Goal: Task Accomplishment & Management: Complete application form

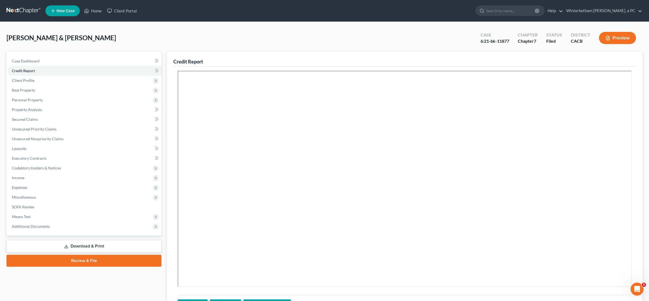
click at [21, 12] on link at bounding box center [23, 11] width 35 height 10
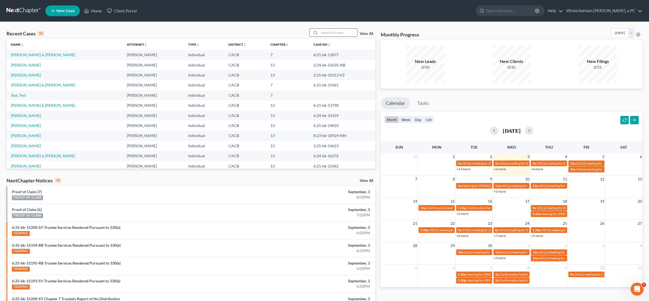
click at [332, 33] on input "search" at bounding box center [338, 33] width 38 height 8
type input "Hoyas"
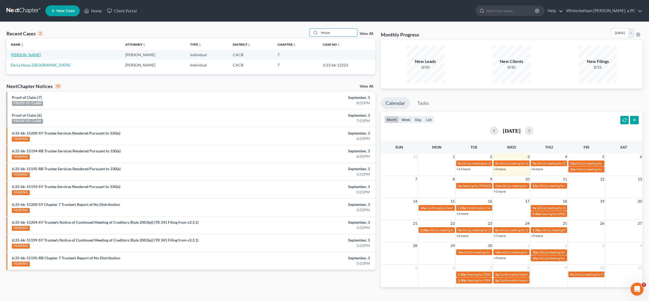
click at [22, 53] on link "Hoyas, Alexis" at bounding box center [26, 54] width 30 height 5
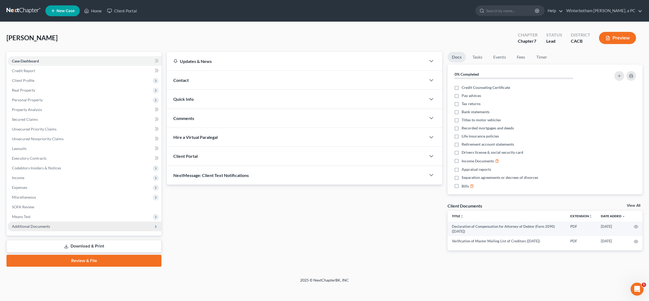
click at [38, 224] on span "Additional Documents" at bounding box center [31, 226] width 38 height 5
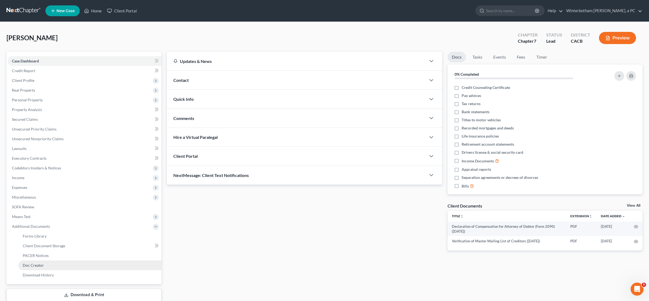
click at [36, 261] on link "Doc Creator" at bounding box center [89, 266] width 143 height 10
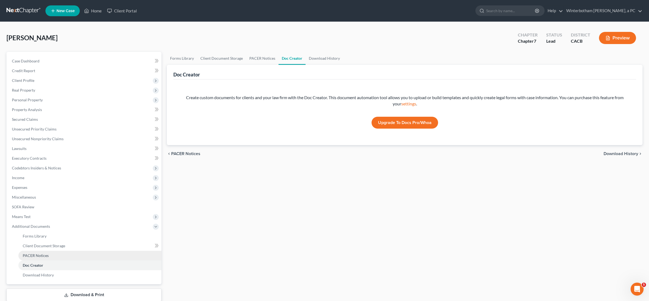
click at [37, 255] on span "PACER Notices" at bounding box center [36, 255] width 26 height 5
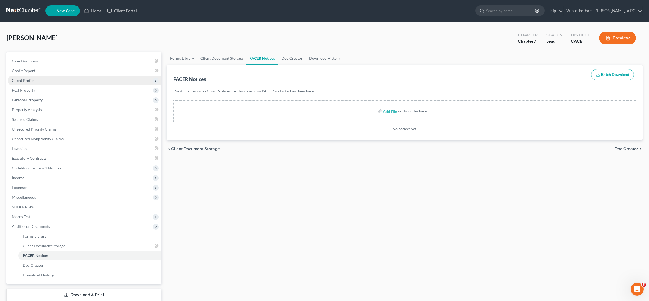
click at [23, 81] on span "Client Profile" at bounding box center [23, 80] width 22 height 5
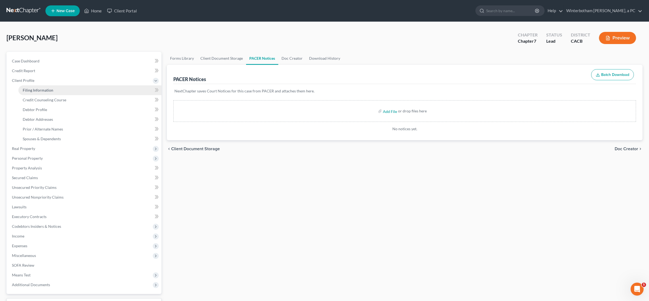
click at [27, 90] on span "Filing Information" at bounding box center [38, 90] width 31 height 5
select select "1"
select select "0"
select select "4"
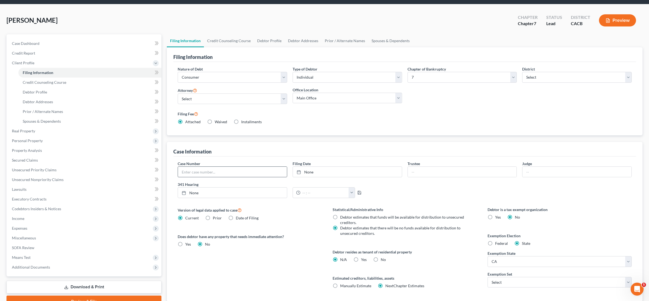
scroll to position [28, 0]
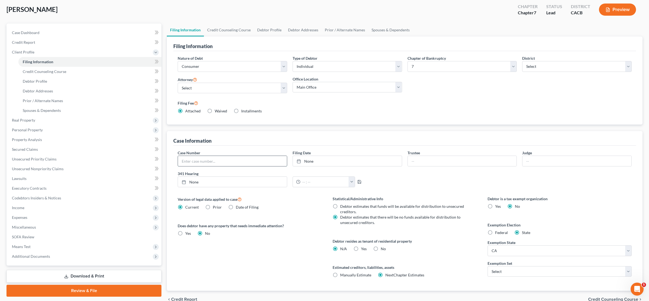
click at [209, 158] on input "text" at bounding box center [232, 161] width 109 height 10
paste input "6:25-bk-16033-RB"
type input "6:25-bk-16033-RB"
click at [311, 163] on link "None" at bounding box center [347, 161] width 109 height 10
type input "9/3/2025"
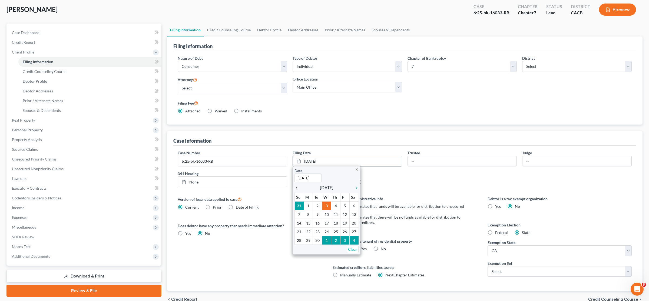
click at [297, 187] on icon "chevron_left" at bounding box center [297, 188] width 7 height 4
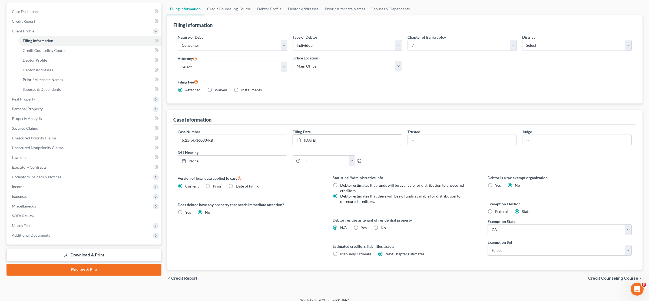
scroll to position [56, 0]
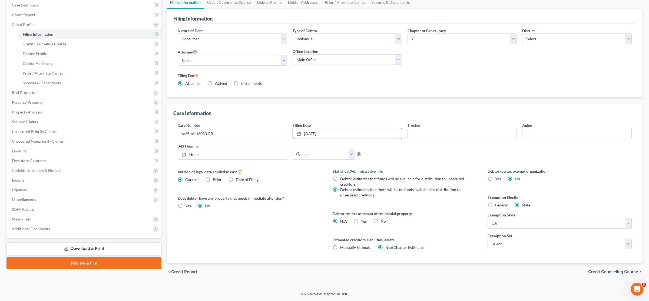
click at [252, 289] on div "Hoyas, Alexis Upgraded Case 6:25-bk-16033-RB Chapter Chapter 7 Status Lead Dist…" at bounding box center [324, 128] width 649 height 325
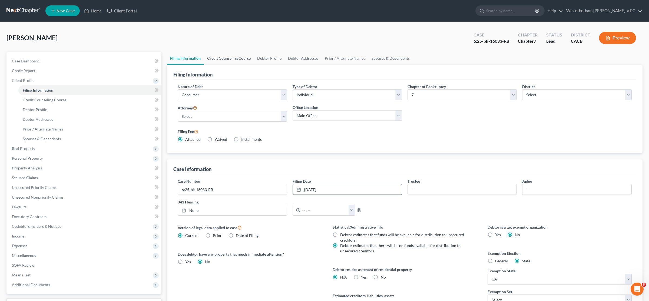
click at [223, 57] on link "Credit Counseling Course" at bounding box center [229, 58] width 50 height 13
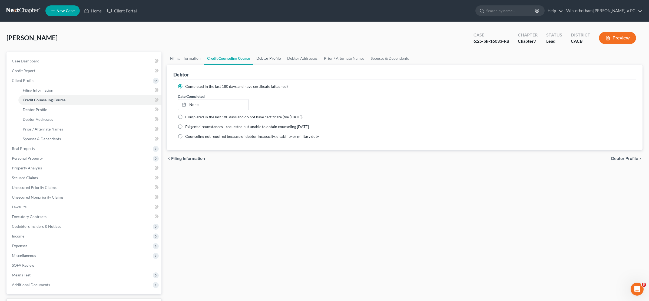
click at [264, 56] on link "Debtor Profile" at bounding box center [268, 58] width 31 height 13
select select "0"
select select "3"
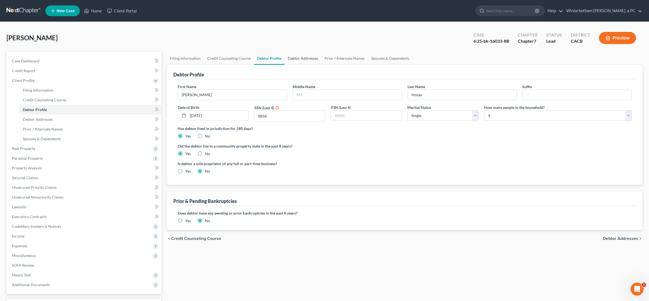
click at [294, 58] on link "Debtor Addresses" at bounding box center [302, 58] width 37 height 13
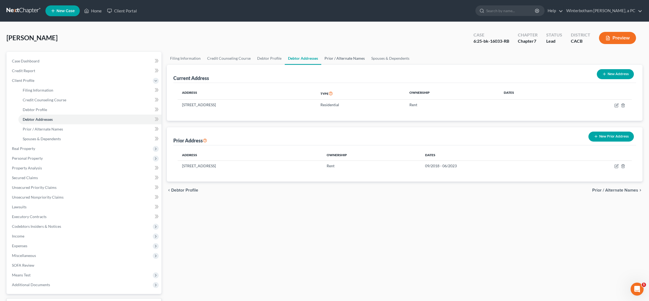
click at [336, 58] on link "Prior / Alternate Names" at bounding box center [344, 58] width 47 height 13
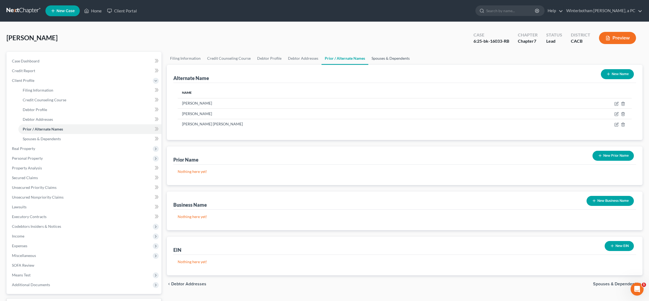
click at [389, 58] on link "Spouses & Dependents" at bounding box center [390, 58] width 45 height 13
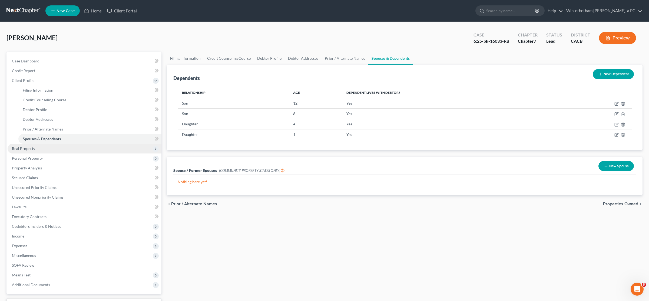
click at [45, 147] on span "Real Property" at bounding box center [85, 149] width 154 height 10
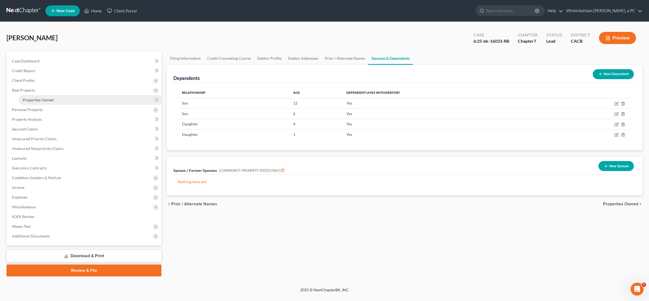
click at [48, 98] on span "Properties Owned" at bounding box center [38, 100] width 31 height 5
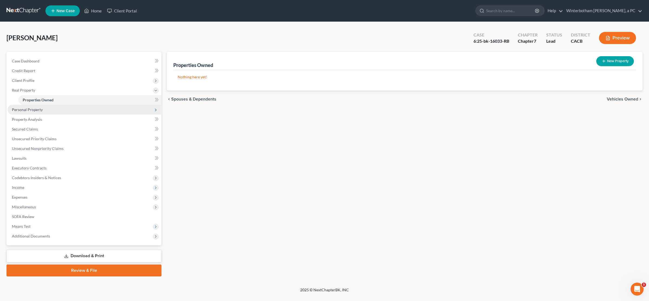
click at [42, 106] on span "Personal Property" at bounding box center [85, 110] width 154 height 10
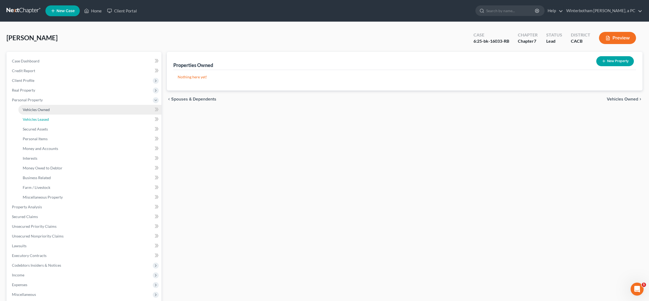
drag, startPoint x: 42, startPoint y: 115, endPoint x: 45, endPoint y: 111, distance: 5.1
click at [44, 112] on ul "Vehicles Owned Vehicles Leased Machinery and Vehicles Office Related" at bounding box center [85, 153] width 154 height 97
click at [45, 111] on span "Vehicles Owned" at bounding box center [36, 109] width 27 height 5
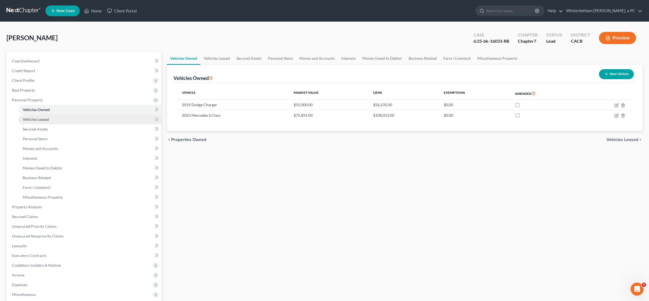
click at [46, 119] on span "Vehicles Leased" at bounding box center [36, 119] width 26 height 5
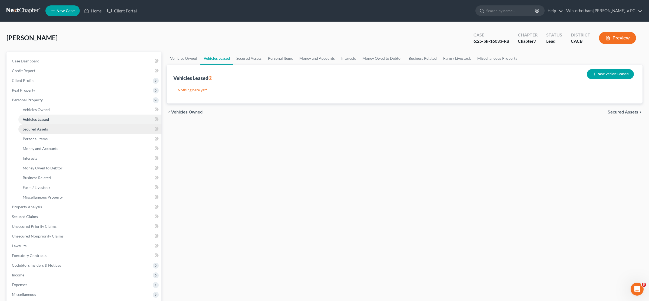
click at [49, 129] on link "Secured Assets" at bounding box center [89, 129] width 143 height 10
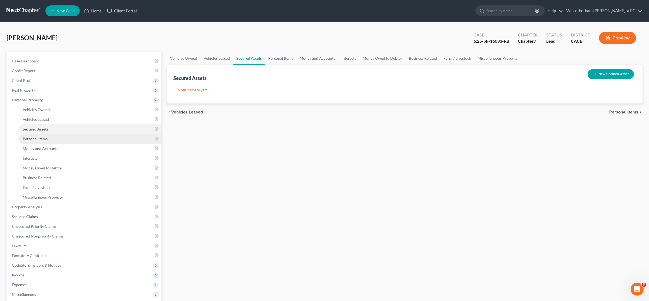
click at [48, 137] on link "Personal Items" at bounding box center [89, 139] width 143 height 10
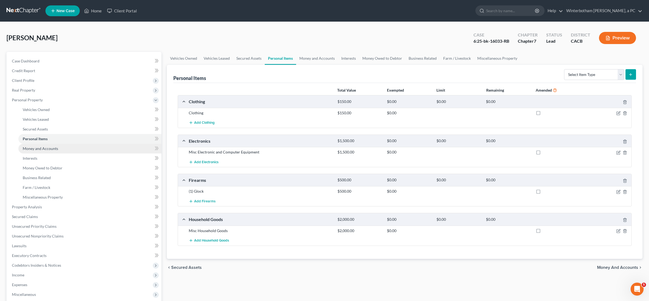
click at [43, 145] on link "Money and Accounts" at bounding box center [89, 149] width 143 height 10
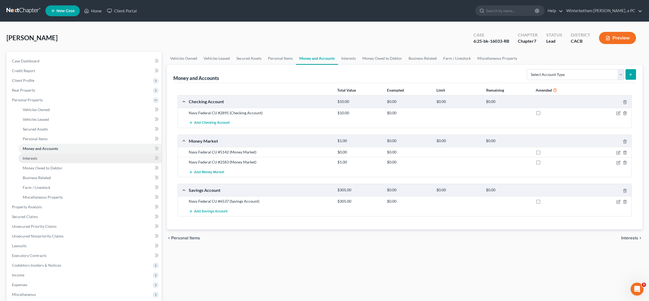
click at [43, 158] on link "Interests" at bounding box center [89, 159] width 143 height 10
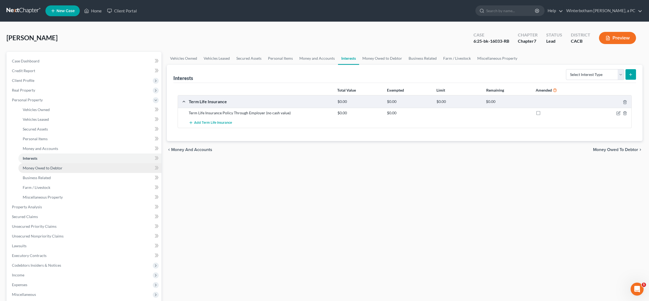
click at [44, 170] on link "Money Owed to Debtor" at bounding box center [89, 168] width 143 height 10
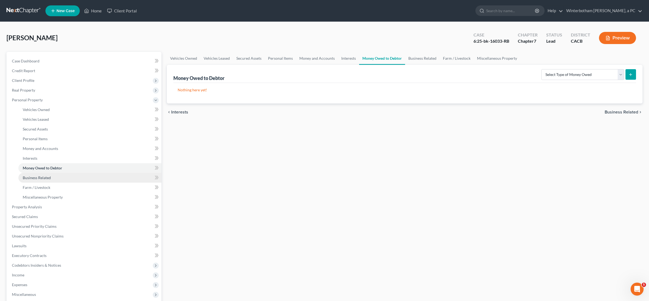
click at [46, 176] on span "Business Related" at bounding box center [37, 177] width 28 height 5
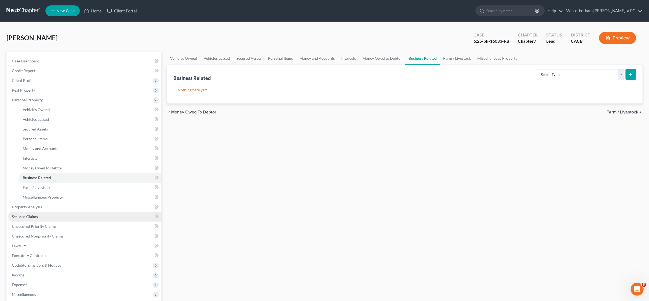
click at [45, 221] on link "Secured Claims" at bounding box center [85, 217] width 154 height 10
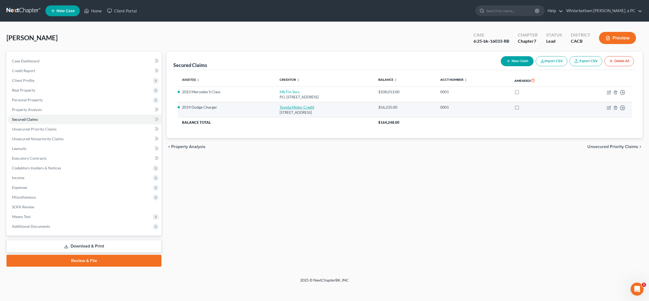
click at [285, 108] on link "Toyota Motor Credit" at bounding box center [296, 107] width 35 height 5
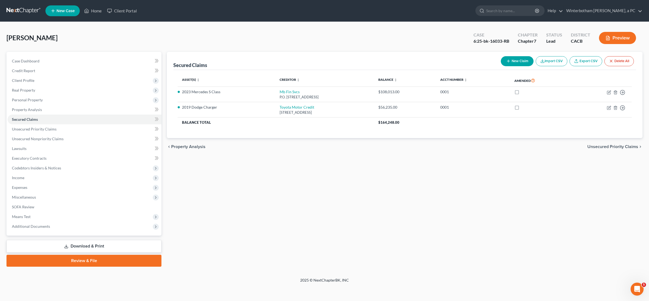
select select "16"
select select "11"
select select "2"
select select "0"
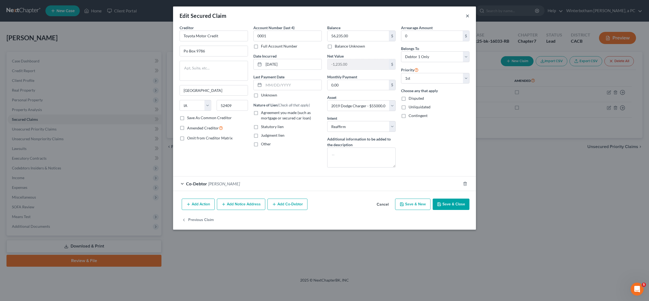
click at [467, 18] on button "×" at bounding box center [467, 15] width 4 height 6
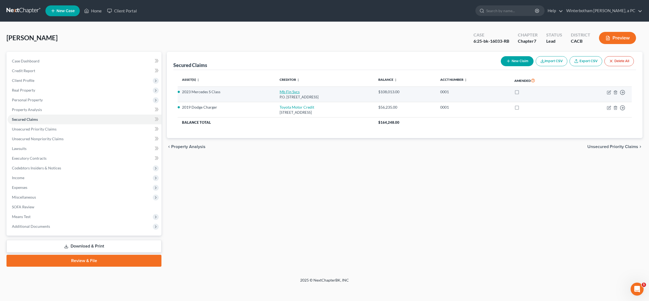
click at [282, 92] on link "Mb Fin Svcs" at bounding box center [289, 91] width 20 height 5
select select "45"
select select "12"
select select "0"
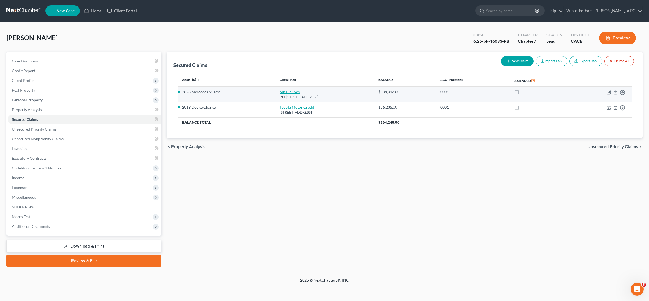
select select "0"
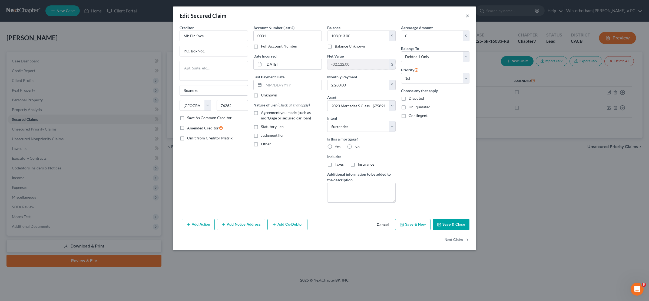
click at [467, 15] on button "×" at bounding box center [467, 15] width 4 height 6
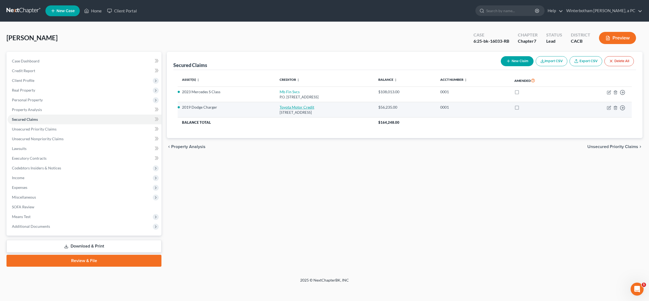
click at [279, 107] on link "Toyota Motor Credit" at bounding box center [296, 107] width 35 height 5
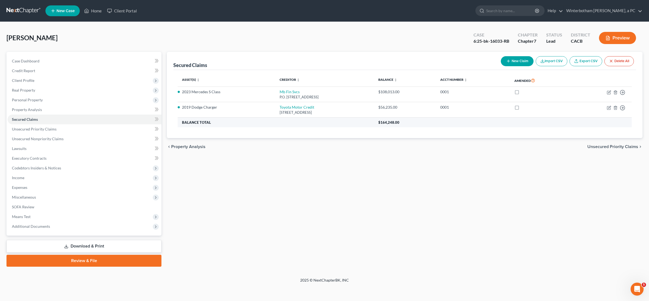
select select "16"
select select "11"
select select "2"
select select "0"
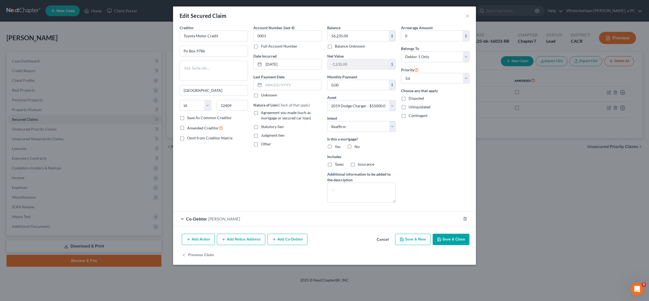
click at [261, 115] on label "Agreement you made (such as mortgage or secured car loan)" at bounding box center [291, 115] width 61 height 11
click at [263, 114] on input "Agreement you made (such as mortgage or secured car loan)" at bounding box center [265, 112] width 4 height 4
checkbox input "true"
click at [449, 242] on button "Save & Close" at bounding box center [450, 239] width 37 height 11
select select
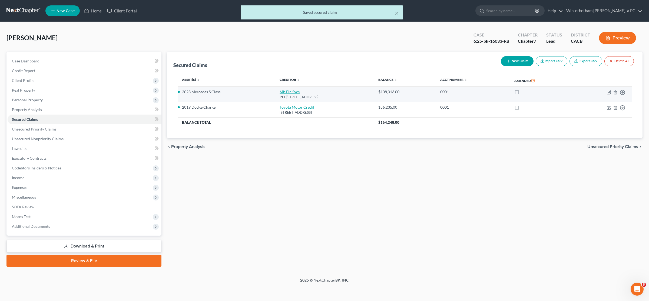
click at [281, 93] on link "Mb Fin Svcs" at bounding box center [289, 91] width 20 height 5
select select "45"
select select "12"
select select "0"
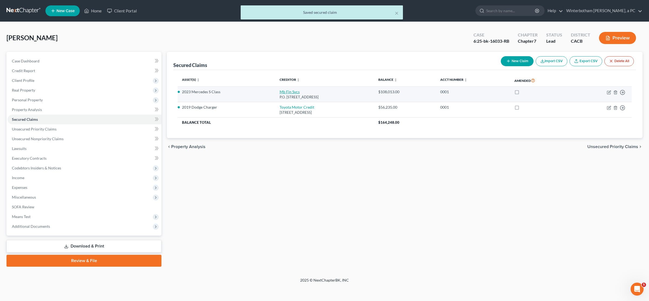
select select "0"
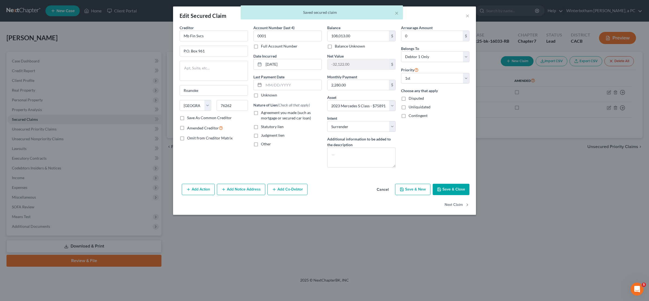
click at [261, 115] on label "Agreement you made (such as mortgage or secured car loan)" at bounding box center [291, 115] width 61 height 11
click at [263, 114] on input "Agreement you made (such as mortgage or secured car loan)" at bounding box center [265, 112] width 4 height 4
checkbox input "true"
drag, startPoint x: 457, startPoint y: 188, endPoint x: 398, endPoint y: 195, distance: 59.6
click at [455, 188] on button "Save & Close" at bounding box center [450, 189] width 37 height 11
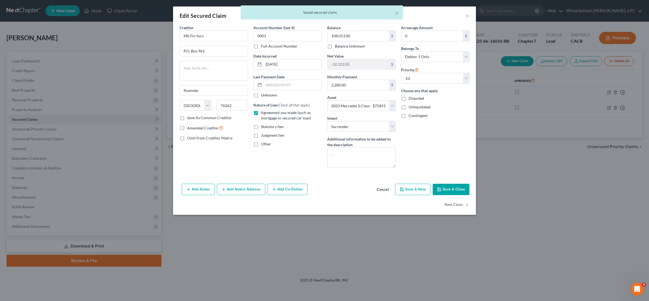
select select
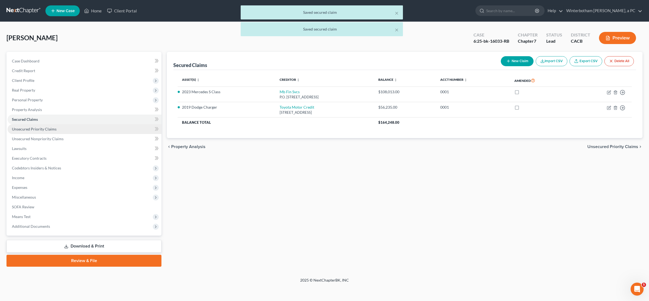
click at [35, 126] on link "Unsecured Priority Claims" at bounding box center [85, 129] width 154 height 10
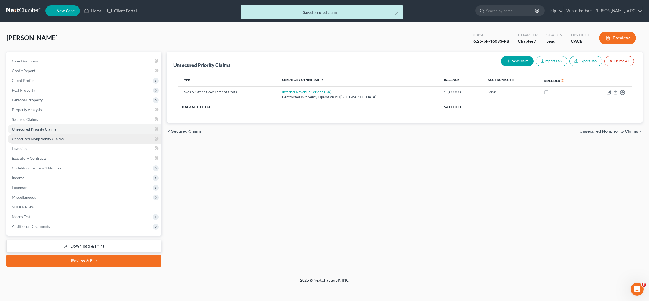
click at [38, 138] on span "Unsecured Nonpriority Claims" at bounding box center [38, 139] width 52 height 5
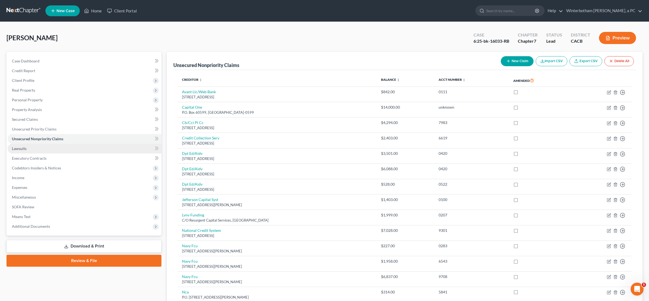
click at [33, 150] on link "Lawsuits" at bounding box center [85, 149] width 154 height 10
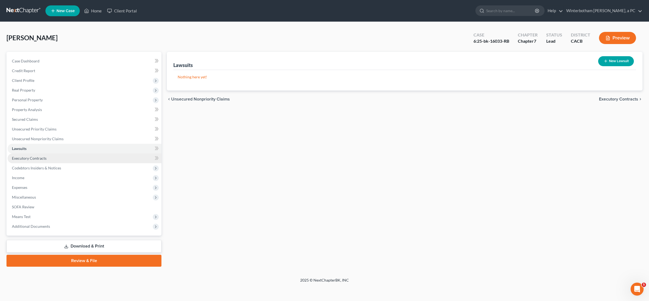
click at [35, 157] on span "Executory Contracts" at bounding box center [29, 158] width 35 height 5
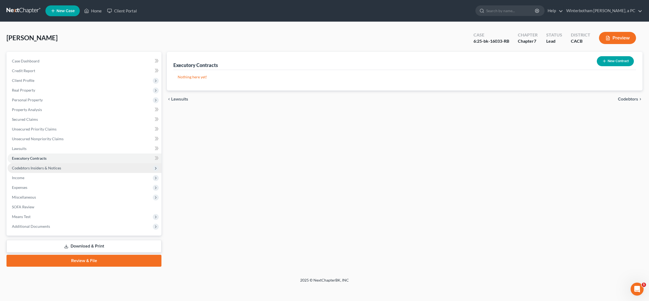
click at [38, 169] on span "Codebtors Insiders & Notices" at bounding box center [36, 168] width 49 height 5
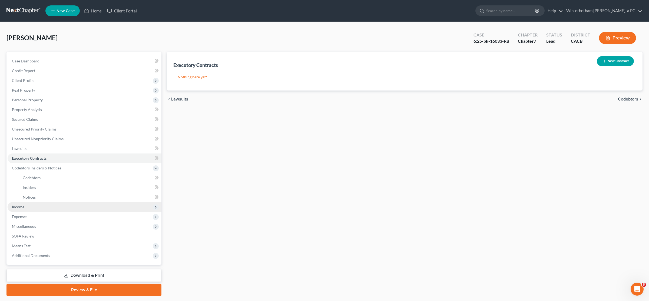
click at [30, 208] on span "Income" at bounding box center [85, 207] width 154 height 10
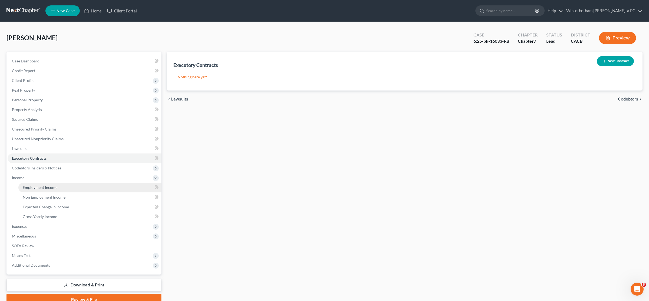
click at [49, 186] on span "Employment Income" at bounding box center [40, 187] width 35 height 5
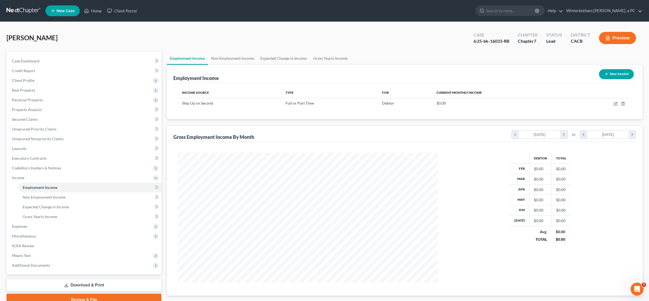
scroll to position [130, 271]
click at [613, 103] on td at bounding box center [602, 103] width 58 height 10
click at [615, 104] on icon "button" at bounding box center [616, 103] width 2 height 2
select select "0"
select select "4"
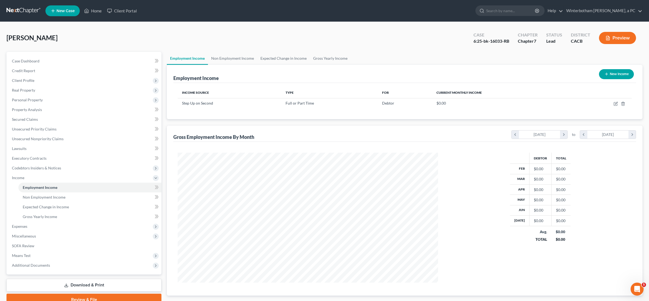
select select "0"
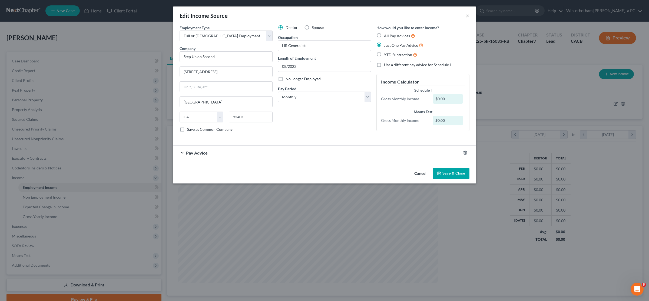
click at [212, 158] on div "Pay Advice" at bounding box center [317, 153] width 288 height 14
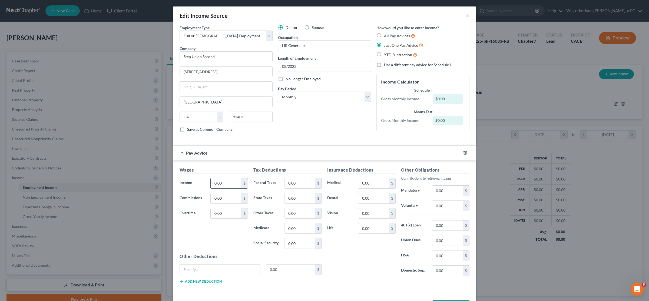
click at [231, 188] on input "0.00" at bounding box center [226, 183] width 31 height 10
type input "6,036"
click at [215, 145] on form "Employment Type * Select Full or Part Time Employment Self Employment Company *…" at bounding box center [324, 159] width 290 height 268
click at [301, 188] on input "0.00" at bounding box center [299, 183] width 31 height 10
type input "940"
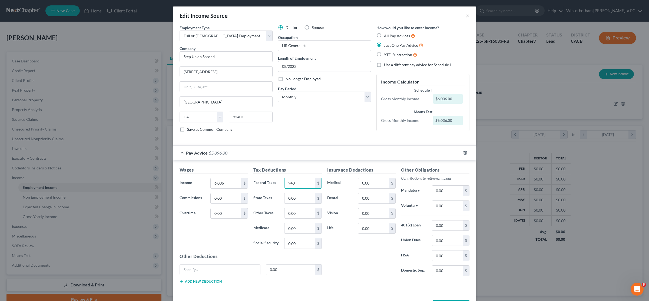
scroll to position [23, 0]
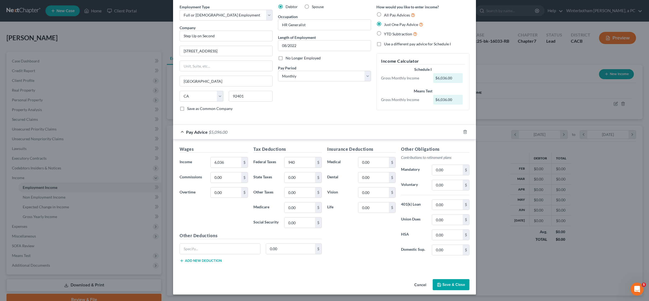
click at [446, 287] on button "Save & Close" at bounding box center [450, 284] width 37 height 11
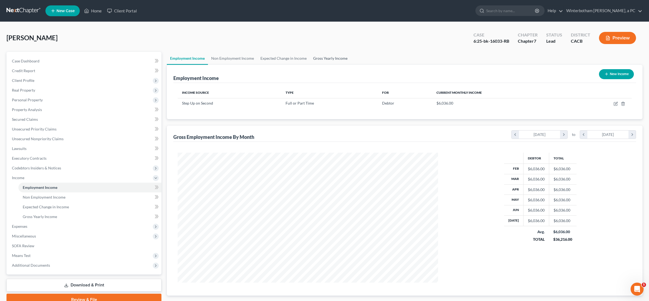
click at [325, 58] on link "Gross Yearly Income" at bounding box center [330, 58] width 41 height 13
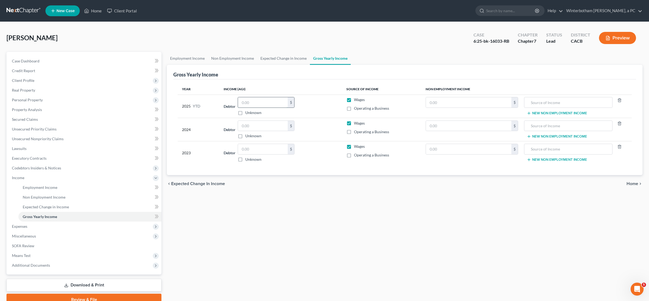
click at [257, 104] on input "text" at bounding box center [263, 102] width 50 height 10
type input "49,004"
click at [254, 202] on div "Employment Income Non Employment Income Expected Change in Income Gross Yearly …" at bounding box center [404, 179] width 481 height 254
click at [254, 149] on input "text" at bounding box center [263, 149] width 50 height 10
type input "58,732"
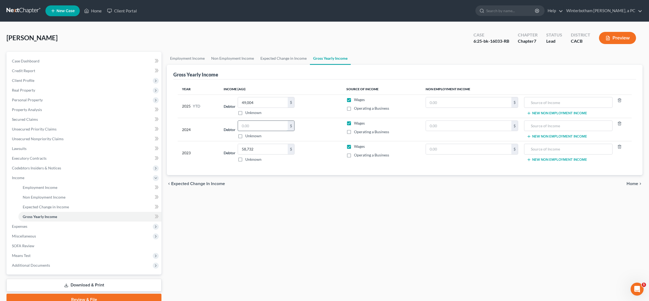
click at [258, 125] on input "text" at bounding box center [263, 126] width 50 height 10
type input "68,917"
click at [273, 209] on div "Employment Income Non Employment Income Expected Change in Income Gross Yearly …" at bounding box center [404, 179] width 481 height 254
click at [33, 227] on span "Expenses" at bounding box center [85, 227] width 154 height 10
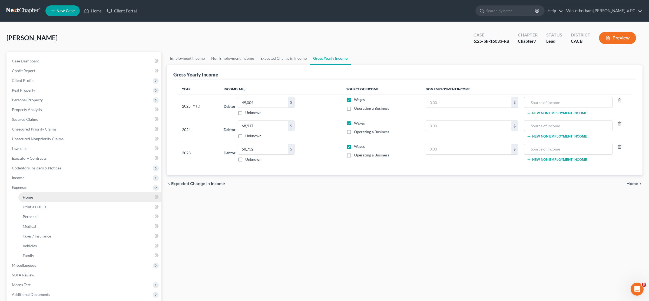
click at [42, 197] on link "Home" at bounding box center [89, 197] width 143 height 10
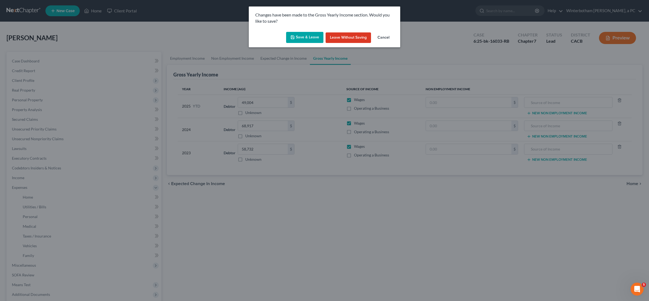
click at [316, 39] on button "Save & Leave" at bounding box center [304, 37] width 37 height 11
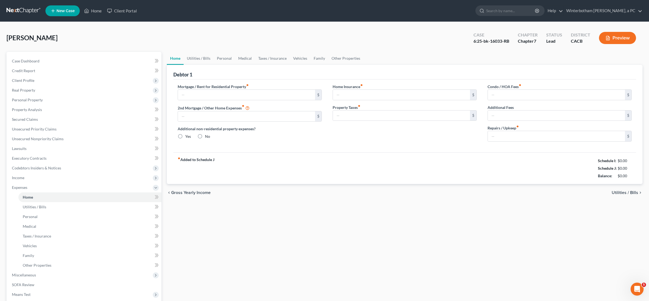
type input "2,900.00"
type input "0.00"
radio input "true"
type input "0.00"
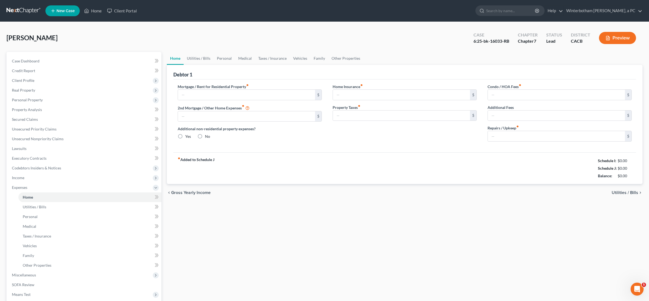
type input "0.00"
click at [199, 57] on link "Utilities / Bills" at bounding box center [199, 58] width 30 height 13
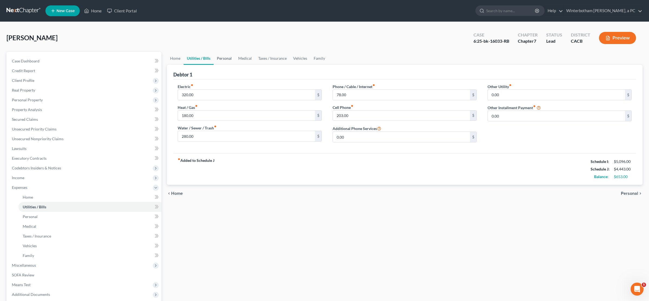
click at [227, 60] on link "Personal" at bounding box center [224, 58] width 21 height 13
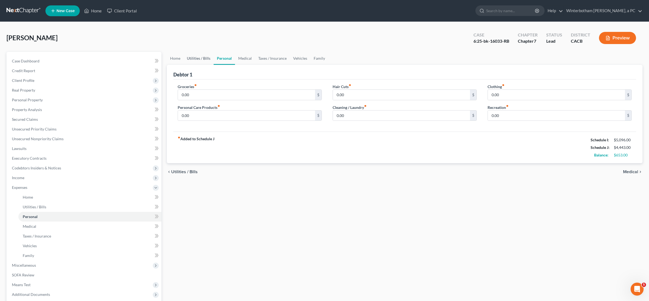
click at [197, 60] on link "Utilities / Bills" at bounding box center [199, 58] width 30 height 13
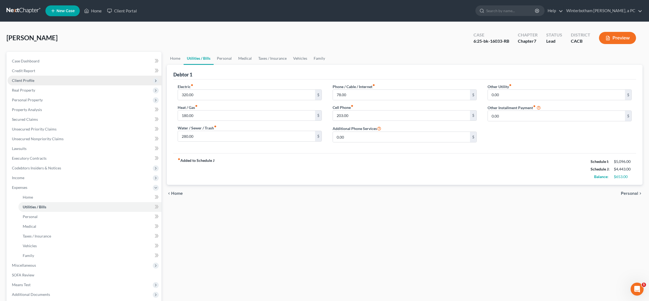
click at [38, 79] on span "Client Profile" at bounding box center [85, 81] width 154 height 10
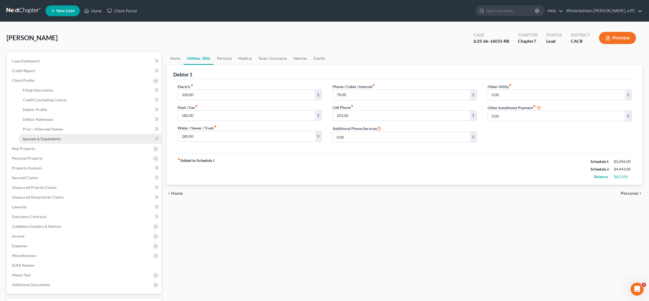
click at [48, 138] on span "Spouses & Dependents" at bounding box center [42, 139] width 38 height 5
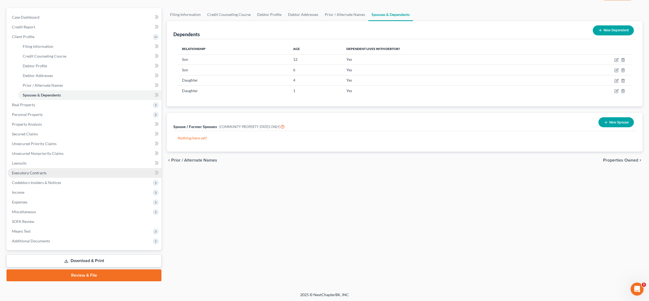
scroll to position [44, 0]
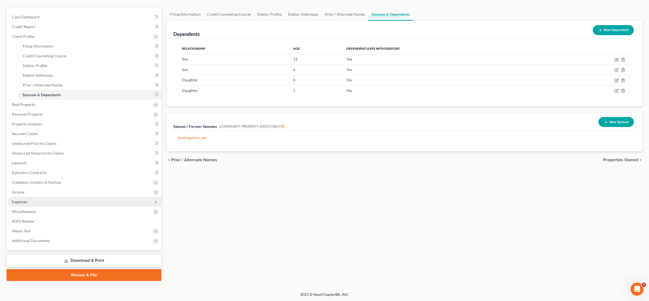
click at [58, 200] on span "Expenses" at bounding box center [85, 202] width 154 height 10
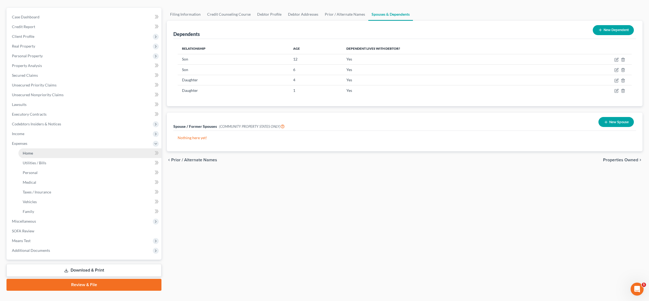
click at [67, 152] on link "Home" at bounding box center [89, 153] width 143 height 10
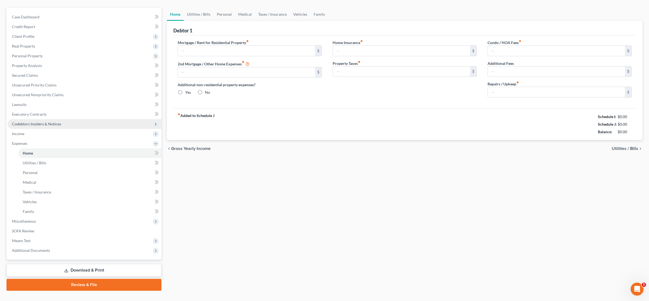
type input "2,900.00"
type input "0.00"
radio input "true"
type input "0.00"
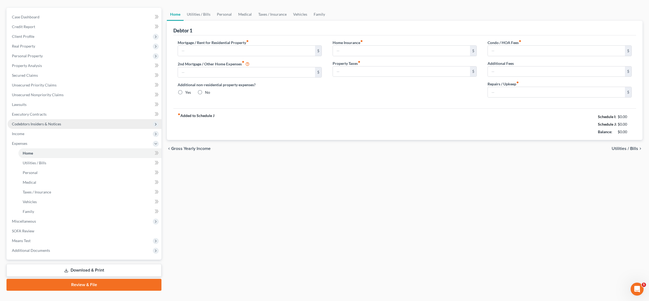
type input "0.00"
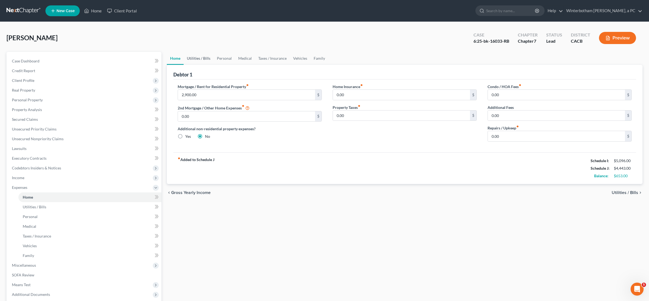
click at [202, 56] on link "Utilities / Bills" at bounding box center [199, 58] width 30 height 13
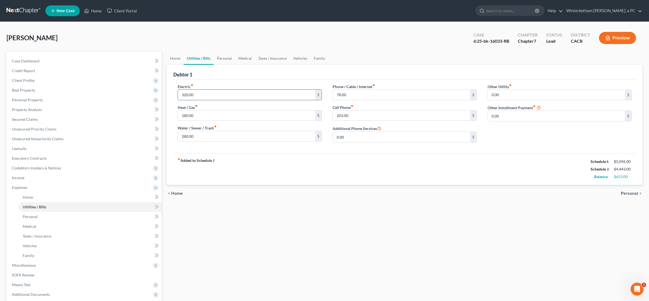
click at [197, 92] on input "320.00" at bounding box center [246, 95] width 137 height 10
type input "270"
click at [205, 141] on input "280.00" at bounding box center [246, 136] width 137 height 10
type input "180"
click at [228, 57] on link "Personal" at bounding box center [224, 58] width 21 height 13
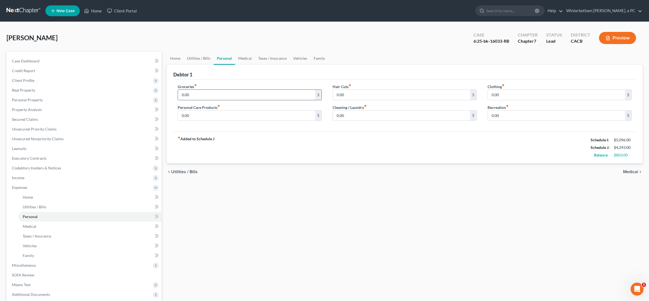
click at [210, 93] on input "0.00" at bounding box center [246, 95] width 137 height 10
type input "750"
click at [211, 114] on input "0.00" at bounding box center [246, 116] width 137 height 10
click at [242, 57] on link "Medical" at bounding box center [245, 58] width 20 height 13
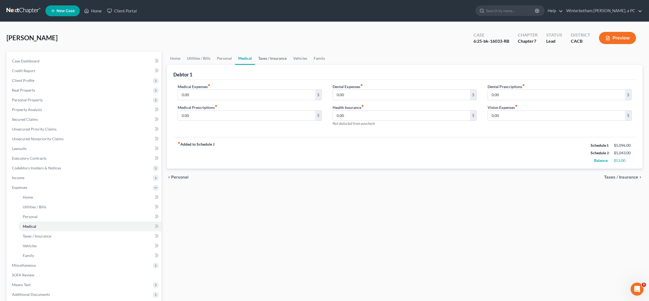
click at [267, 57] on link "Taxes / Insurance" at bounding box center [272, 58] width 35 height 13
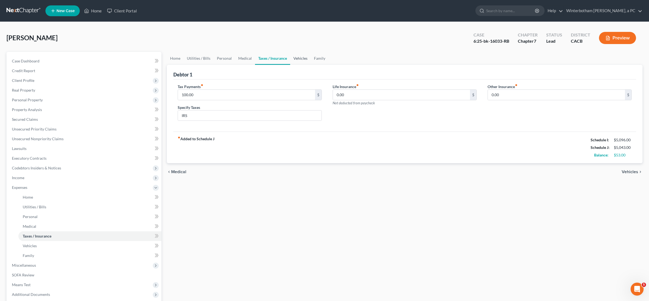
click at [296, 58] on link "Vehicles" at bounding box center [300, 58] width 21 height 13
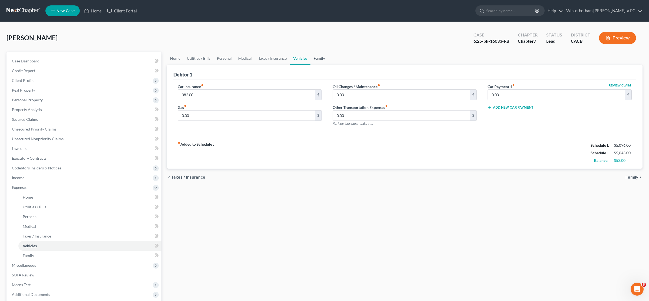
click at [312, 58] on link "Family" at bounding box center [319, 58] width 18 height 13
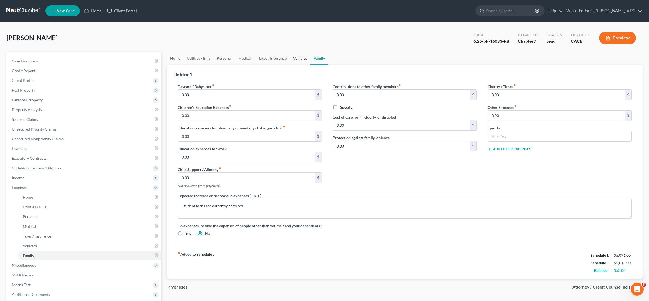
click at [300, 61] on link "Vehicles" at bounding box center [300, 58] width 21 height 13
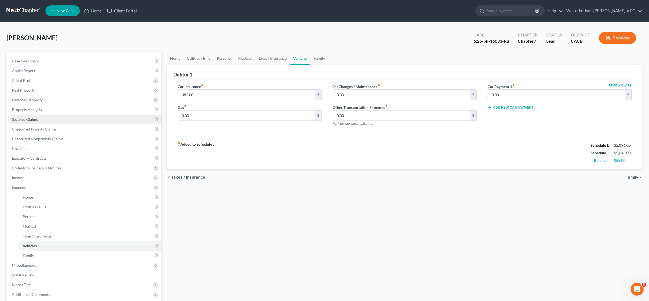
click at [48, 119] on link "Secured Claims" at bounding box center [85, 120] width 154 height 10
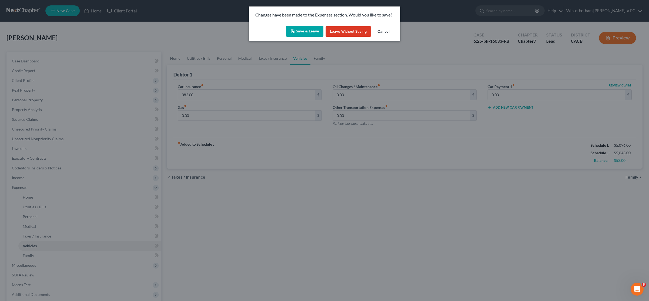
click at [301, 33] on button "Save & Leave" at bounding box center [304, 31] width 37 height 11
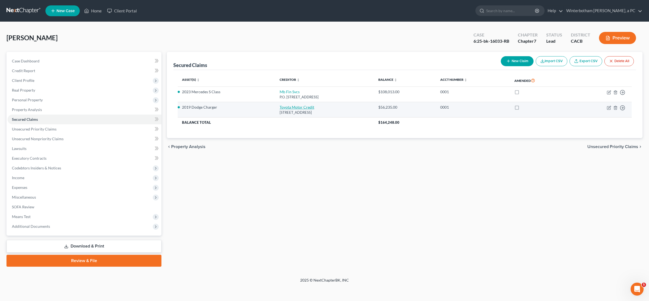
click at [288, 108] on link "Toyota Motor Credit" at bounding box center [296, 107] width 35 height 5
select select "16"
select select "11"
select select "2"
select select "0"
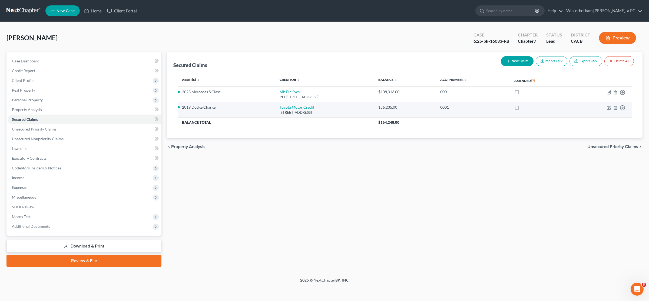
select select "0"
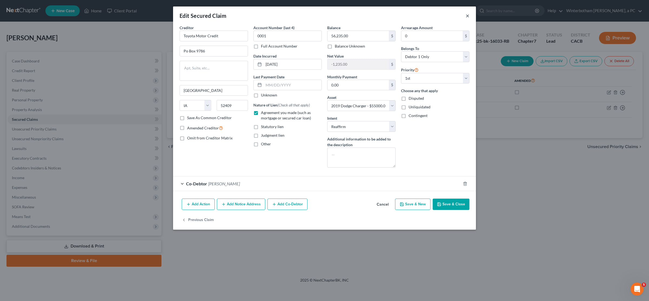
click at [468, 14] on button "×" at bounding box center [467, 15] width 4 height 6
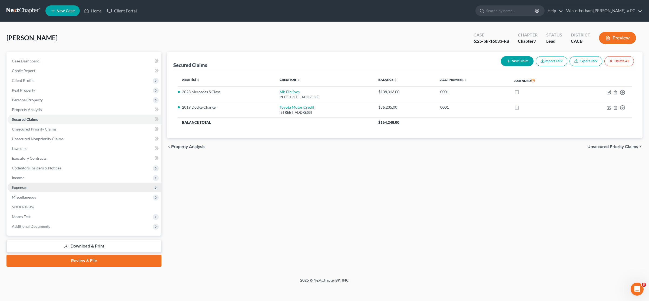
click at [34, 188] on span "Expenses" at bounding box center [85, 188] width 154 height 10
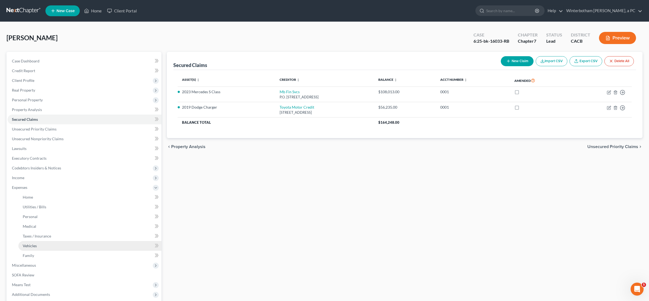
click at [49, 247] on link "Vehicles" at bounding box center [89, 246] width 143 height 10
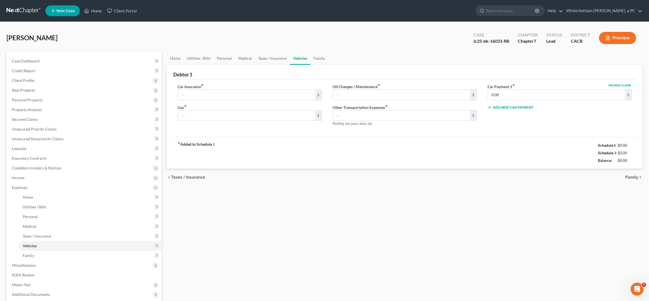
type input "382.00"
type input "0.00"
click at [531, 98] on input "0.00" at bounding box center [556, 95] width 137 height 10
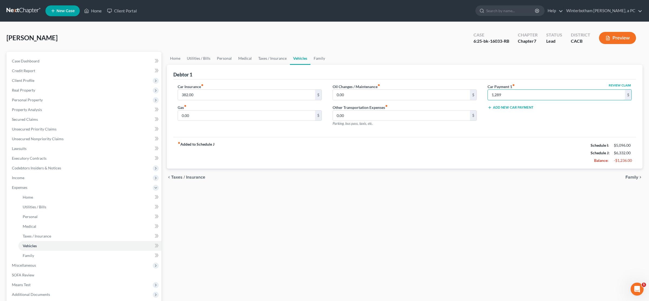
type input "1,289"
click at [511, 196] on div "Home Utilities / Bills Personal Medical Taxes / Insurance Vehicles Family Debto…" at bounding box center [404, 193] width 481 height 283
click at [177, 59] on link "Home" at bounding box center [175, 58] width 17 height 13
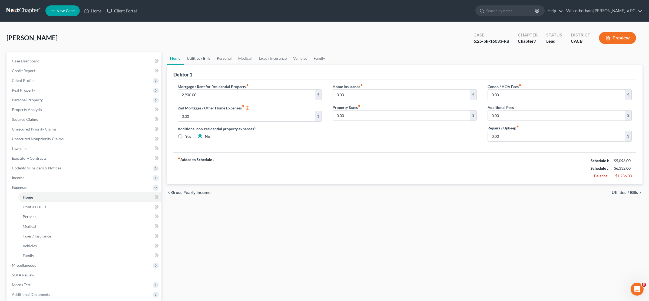
click at [199, 60] on link "Utilities / Bills" at bounding box center [199, 58] width 30 height 13
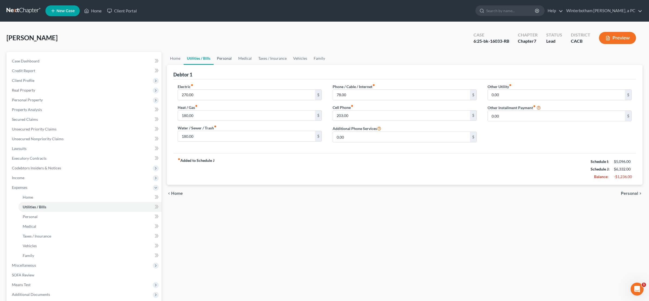
click at [222, 61] on link "Personal" at bounding box center [224, 58] width 21 height 13
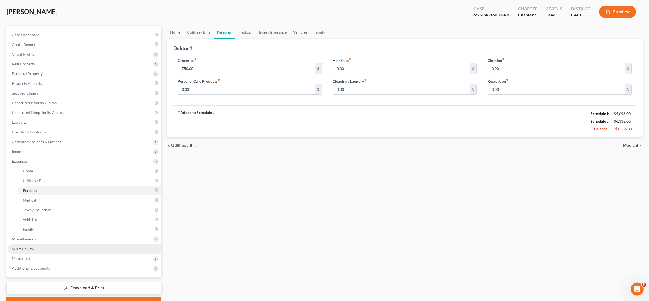
scroll to position [54, 0]
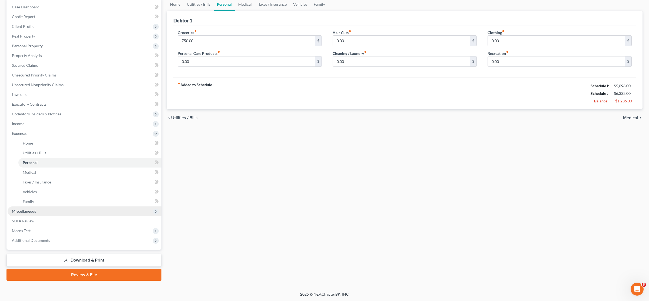
click at [84, 212] on span "Miscellaneous" at bounding box center [85, 212] width 154 height 10
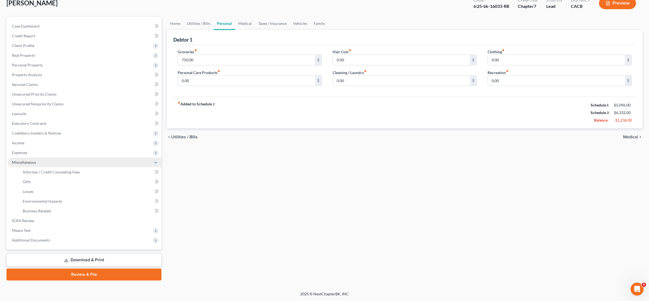
scroll to position [34, 0]
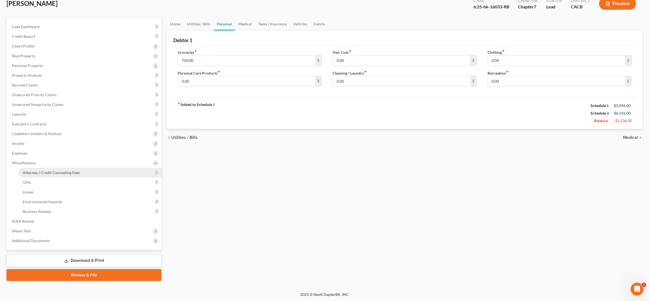
click at [85, 173] on link "Attorney / Credit Counseling Fees" at bounding box center [89, 173] width 143 height 10
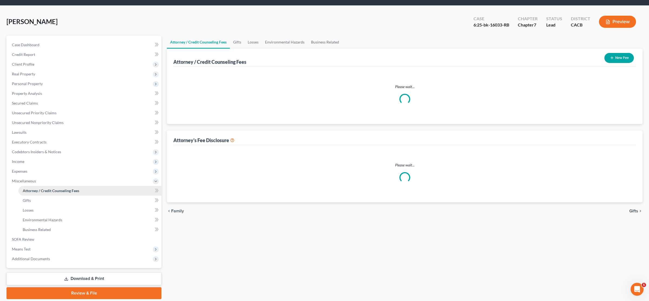
select select "1"
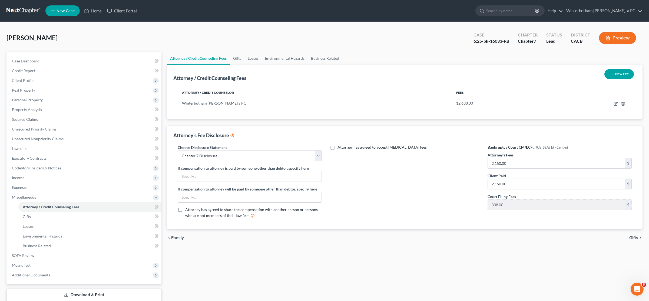
click at [620, 74] on button "New Fee" at bounding box center [618, 74] width 29 height 10
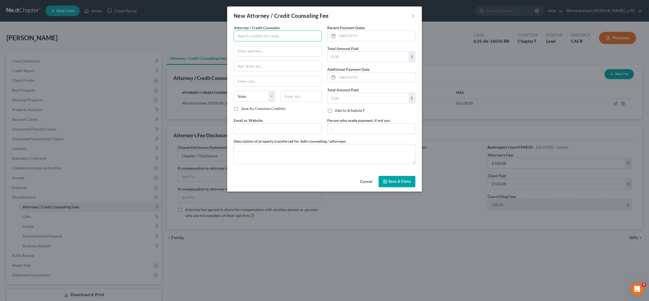
click at [255, 31] on input "text" at bounding box center [278, 36] width 88 height 11
type input "DECAF"
click at [272, 52] on input "text" at bounding box center [278, 51] width 88 height 10
paste input "14 Goliad St"
type input "14 Goliad St"
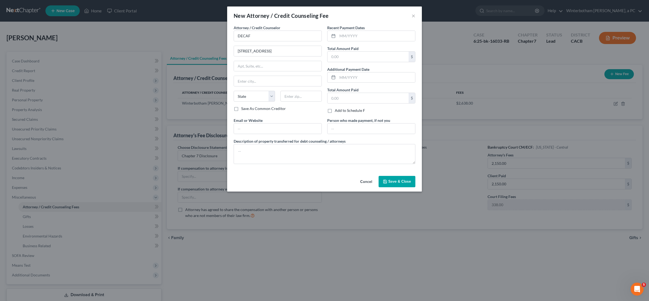
click at [241, 111] on label "Save As Common Creditor" at bounding box center [263, 108] width 45 height 5
click at [243, 109] on input "Save As Common Creditor" at bounding box center [245, 108] width 4 height 4
checkbox input "true"
click at [289, 98] on input "text" at bounding box center [300, 96] width 41 height 11
type input "76126"
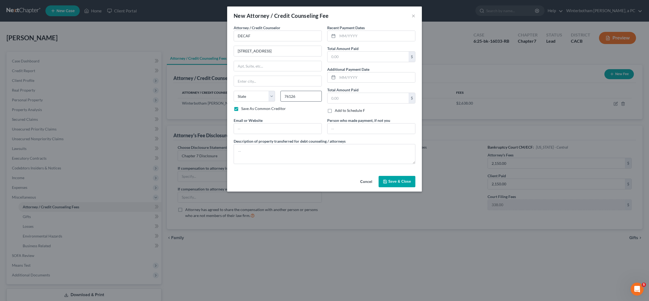
type input "Fort Worth"
select select "45"
click at [241, 109] on label "Save As Common Creditor" at bounding box center [263, 108] width 45 height 5
click at [243, 109] on input "Save As Common Creditor" at bounding box center [245, 108] width 4 height 4
click at [241, 110] on label "Save As Common Creditor" at bounding box center [263, 108] width 45 height 5
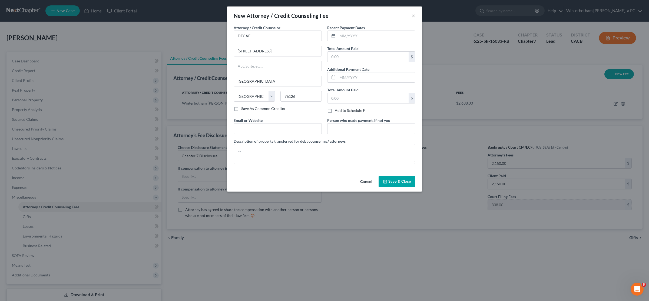
click at [243, 109] on input "Save As Common Creditor" at bounding box center [245, 108] width 4 height 4
checkbox input "true"
click at [355, 35] on input "text" at bounding box center [376, 36] width 78 height 10
type input "08/2025"
click at [351, 54] on input "text" at bounding box center [367, 57] width 81 height 10
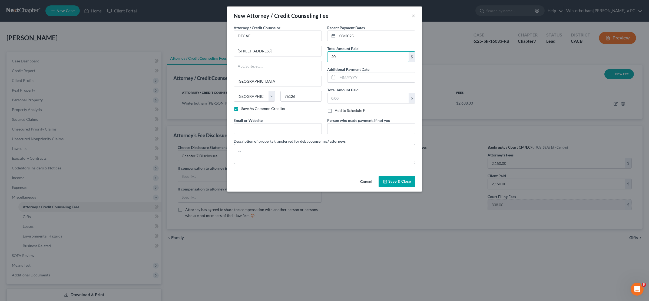
type input "20"
click at [280, 152] on textarea at bounding box center [325, 154] width 182 height 20
type textarea "Credit Counseling"
click at [399, 183] on span "Save & Close" at bounding box center [399, 181] width 23 height 5
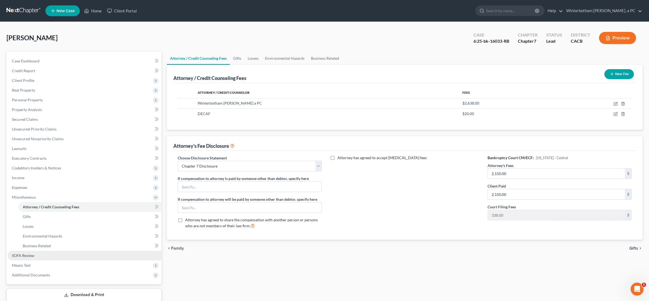
click at [20, 253] on link "SOFA Review" at bounding box center [85, 256] width 154 height 10
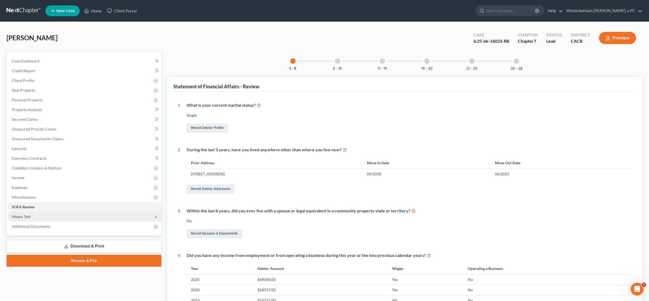
click at [27, 218] on span "Means Test" at bounding box center [21, 216] width 19 height 5
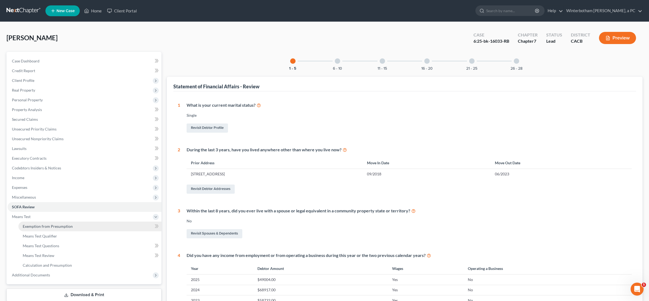
click at [73, 225] on link "Exemption from Presumption" at bounding box center [89, 227] width 143 height 10
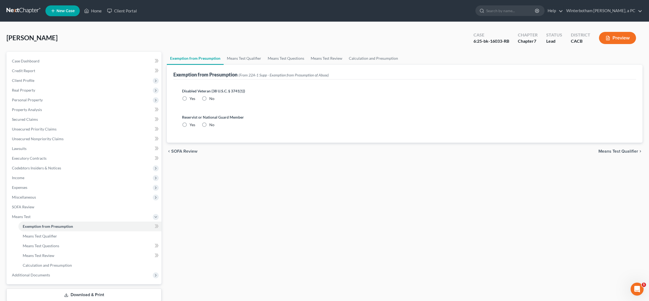
click at [209, 96] on label "No" at bounding box center [211, 98] width 5 height 5
click at [211, 96] on input "No" at bounding box center [213, 98] width 4 height 4
radio input "true"
click at [209, 125] on label "No" at bounding box center [211, 124] width 5 height 5
click at [211, 125] on input "No" at bounding box center [213, 124] width 4 height 4
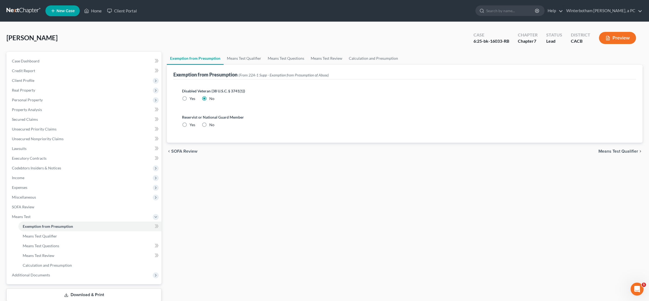
radio input "true"
click at [249, 56] on link "Means Test Qualifier" at bounding box center [244, 58] width 41 height 13
